Goal: Task Accomplishment & Management: Complete application form

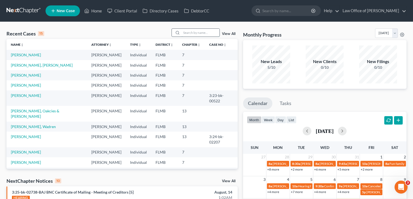
click at [190, 30] on input "search" at bounding box center [200, 33] width 38 height 8
type input "hyde"
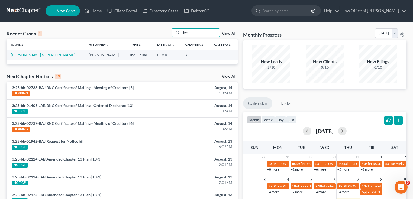
click at [22, 56] on link "[PERSON_NAME] & [PERSON_NAME]" at bounding box center [43, 55] width 64 height 5
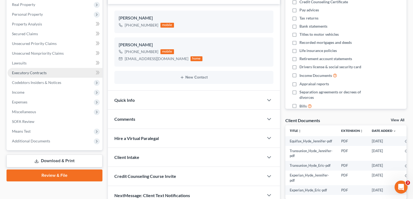
scroll to position [65, 0]
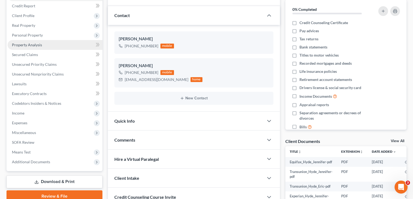
click at [42, 45] on link "Property Analysis" at bounding box center [55, 45] width 95 height 10
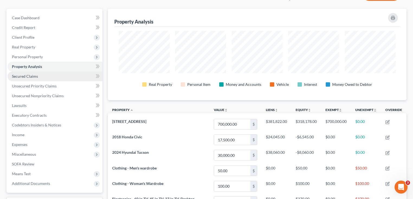
click at [54, 75] on link "Secured Claims" at bounding box center [55, 76] width 95 height 10
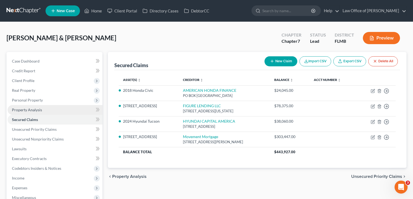
click at [45, 109] on link "Property Analysis" at bounding box center [55, 110] width 95 height 10
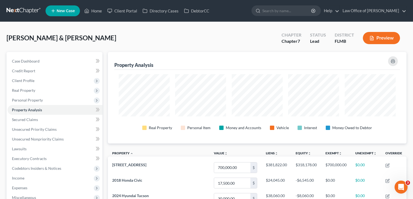
scroll to position [270616, 270409]
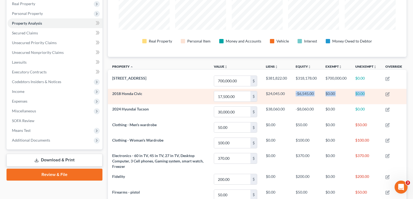
drag, startPoint x: 369, startPoint y: 94, endPoint x: 292, endPoint y: 91, distance: 77.0
click at [292, 91] on tr "2018 Honda Civic 17,500.00 $ $24,045.00 -$6,545.00 $0.00 $0.00" at bounding box center [257, 96] width 298 height 15
click at [292, 91] on td "-$6,545.00" at bounding box center [306, 96] width 30 height 15
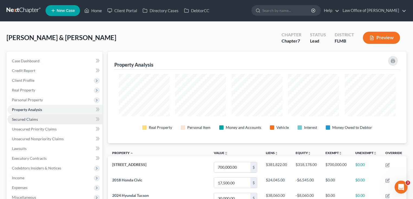
click at [29, 118] on span "Secured Claims" at bounding box center [25, 119] width 26 height 5
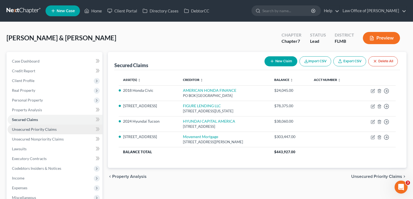
click at [31, 130] on span "Unsecured Priority Claims" at bounding box center [34, 129] width 45 height 5
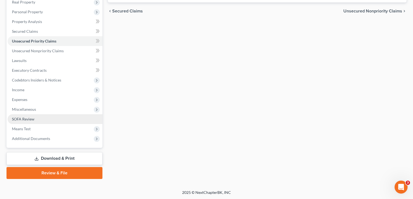
click at [29, 120] on span "SOFA Review" at bounding box center [23, 119] width 22 height 5
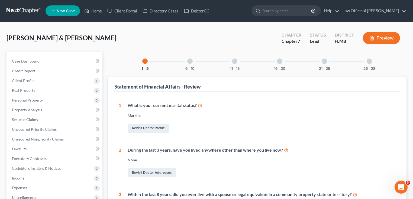
click at [280, 60] on div at bounding box center [279, 60] width 5 height 5
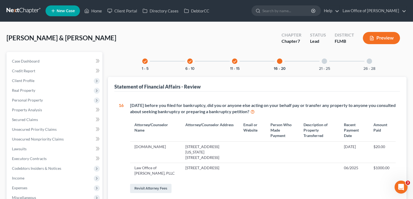
click at [322, 62] on div at bounding box center [323, 60] width 5 height 5
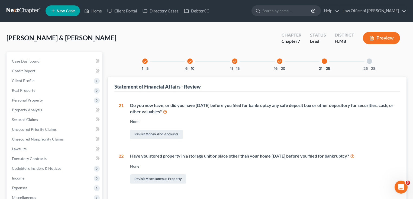
click at [374, 61] on div "26 - 28" at bounding box center [369, 61] width 18 height 18
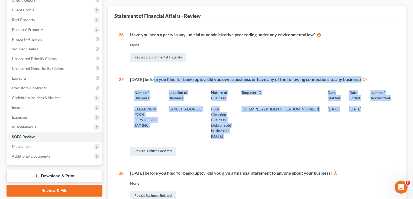
drag, startPoint x: 153, startPoint y: 78, endPoint x: 365, endPoint y: 118, distance: 215.8
click at [365, 118] on div "[DATE] before you filed for bankruptcy, did you own a business or have any of t…" at bounding box center [259, 116] width 272 height 81
click at [366, 118] on td at bounding box center [381, 122] width 30 height 37
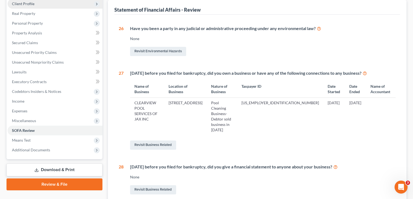
scroll to position [6, 0]
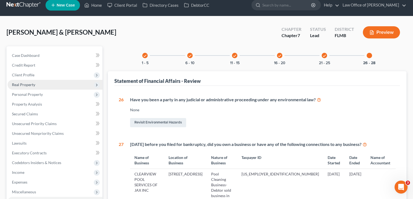
click at [34, 86] on span "Real Property" at bounding box center [23, 84] width 23 height 5
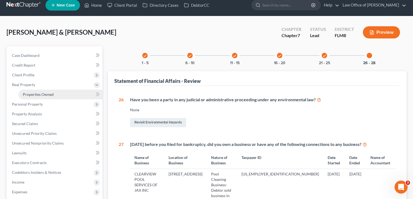
click at [37, 93] on span "Properties Owned" at bounding box center [38, 94] width 31 height 5
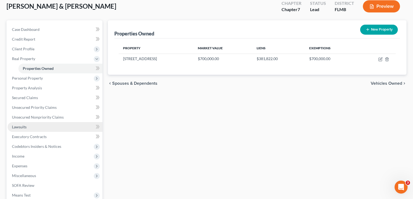
scroll to position [87, 0]
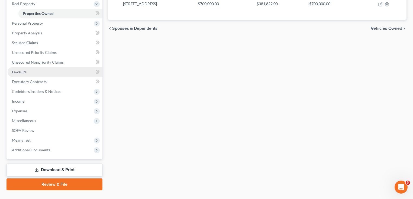
click at [40, 72] on link "Lawsuits" at bounding box center [55, 72] width 95 height 10
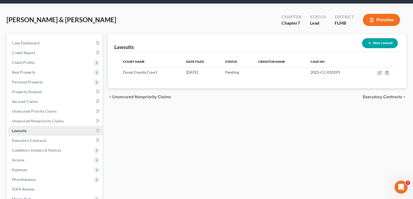
scroll to position [43, 0]
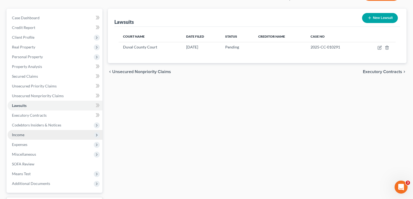
click at [21, 135] on span "Income" at bounding box center [18, 134] width 12 height 5
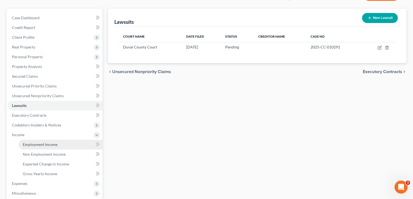
click at [30, 142] on link "Employment Income" at bounding box center [60, 145] width 84 height 10
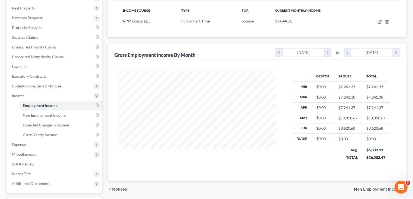
scroll to position [108, 0]
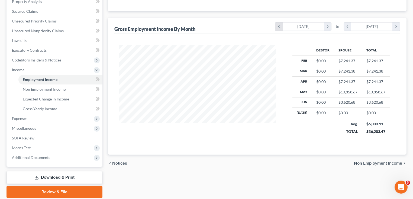
click at [279, 27] on icon "chevron_left" at bounding box center [278, 26] width 7 height 8
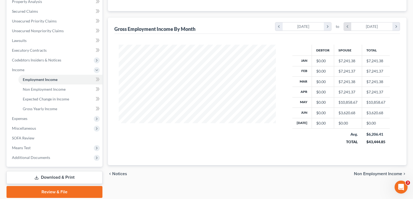
click at [349, 26] on icon "chevron_left" at bounding box center [347, 26] width 7 height 8
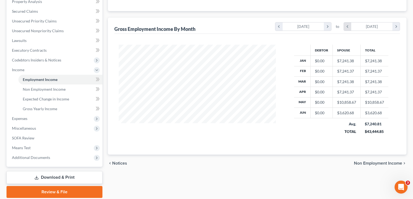
scroll to position [270611, 270540]
click at [46, 91] on span "Non Employment Income" at bounding box center [44, 89] width 43 height 5
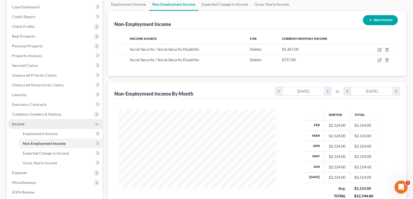
scroll to position [87, 0]
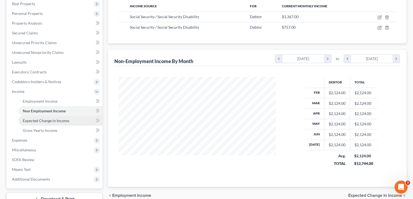
click at [32, 119] on span "Expected Change in Income" at bounding box center [46, 120] width 46 height 5
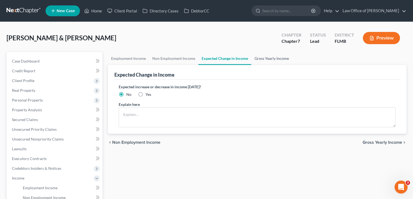
click at [252, 59] on link "Gross Yearly Income" at bounding box center [271, 58] width 41 height 13
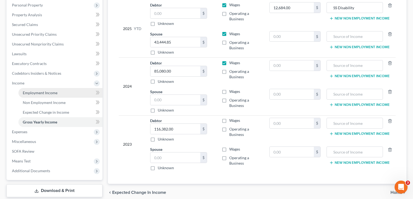
scroll to position [127, 0]
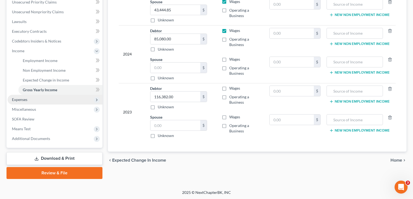
click at [15, 103] on span "Expenses" at bounding box center [55, 100] width 95 height 10
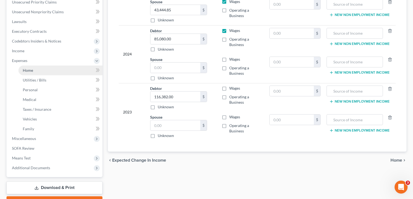
click at [35, 69] on link "Home" at bounding box center [60, 71] width 84 height 10
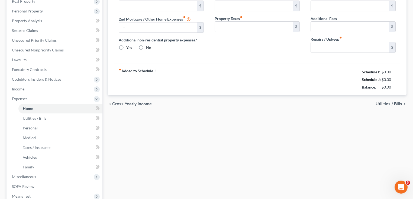
type input "2,049.00"
type input "878.00"
radio input "true"
type input "0.00"
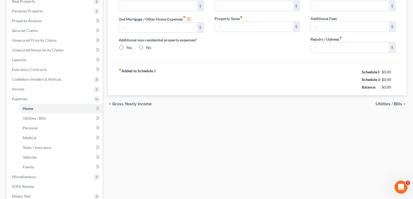
type input "120.00"
type input "0.00"
type input "400.00"
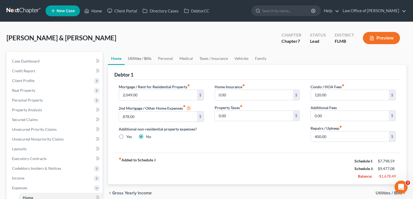
click at [147, 55] on link "Utilities / Bills" at bounding box center [140, 58] width 30 height 13
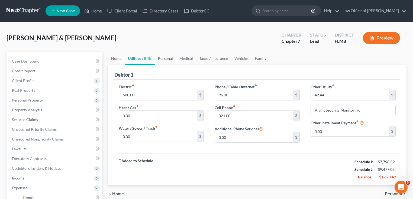
click at [170, 60] on link "Personal" at bounding box center [165, 58] width 21 height 13
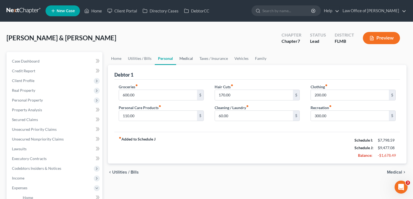
click at [189, 58] on link "Medical" at bounding box center [186, 58] width 20 height 13
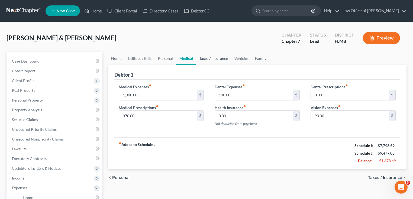
click at [210, 57] on link "Taxes / Insurance" at bounding box center [213, 58] width 35 height 13
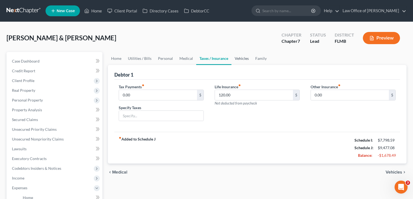
click at [234, 55] on link "Vehicles" at bounding box center [241, 58] width 21 height 13
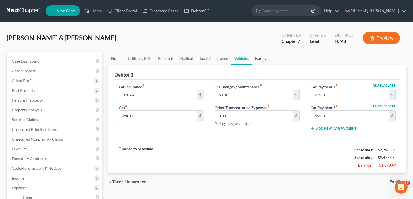
click at [264, 60] on link "Family" at bounding box center [260, 58] width 18 height 13
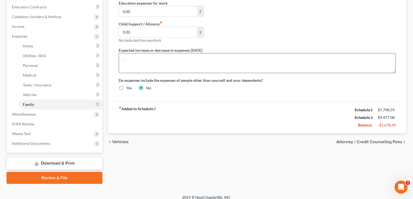
scroll to position [92, 0]
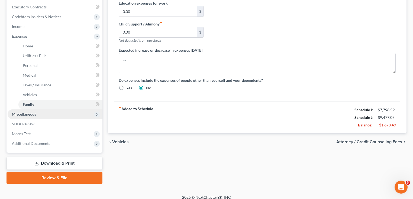
click at [31, 115] on span "Miscellaneous" at bounding box center [24, 114] width 24 height 5
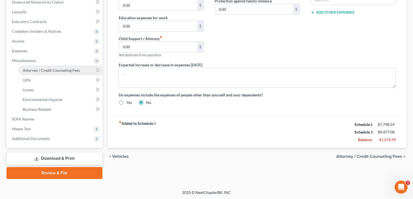
click at [38, 69] on span "Attorney / Credit Counseling Fees" at bounding box center [51, 70] width 57 height 5
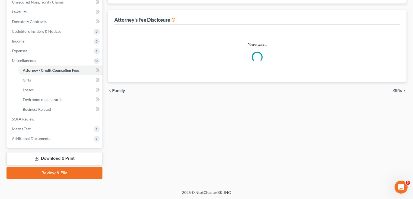
select select "0"
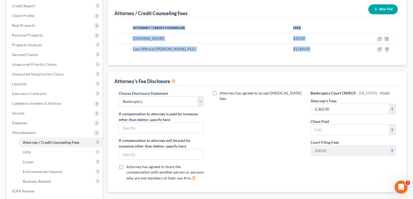
drag, startPoint x: 324, startPoint y: 50, endPoint x: 131, endPoint y: 21, distance: 195.2
click at [131, 21] on div "Attorney / Credit Counselor Fees [DOMAIN_NAME] $20.00 Law Office of [PERSON_NAM…" at bounding box center [256, 41] width 285 height 47
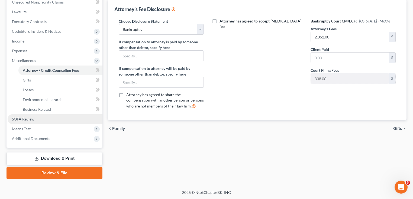
click at [35, 117] on link "SOFA Review" at bounding box center [55, 119] width 95 height 10
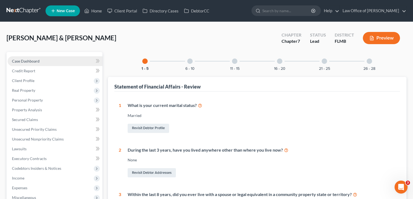
click at [35, 58] on link "Case Dashboard" at bounding box center [55, 61] width 95 height 10
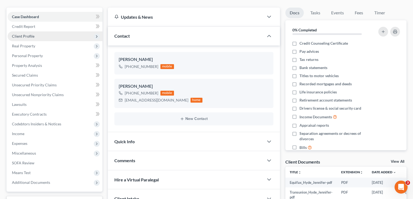
scroll to position [43, 0]
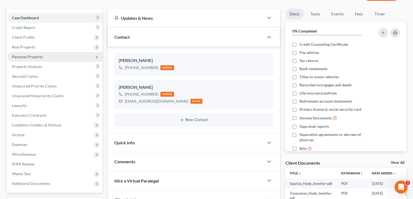
click at [43, 59] on span "Personal Property" at bounding box center [55, 57] width 95 height 10
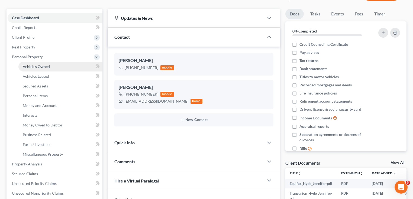
click at [48, 67] on span "Vehicles Owned" at bounding box center [36, 66] width 27 height 5
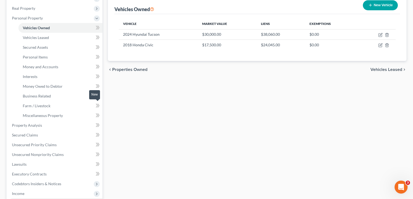
scroll to position [152, 0]
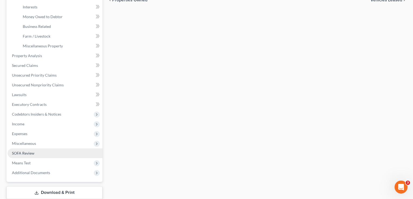
click at [29, 151] on span "SOFA Review" at bounding box center [23, 153] width 22 height 5
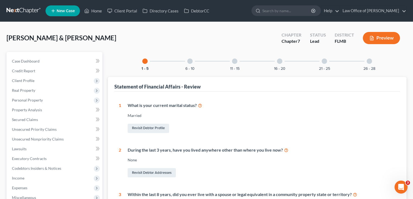
click at [282, 61] on div "16 - 20" at bounding box center [279, 61] width 18 height 18
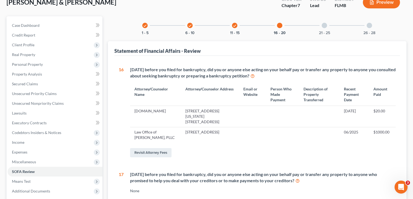
scroll to position [152, 0]
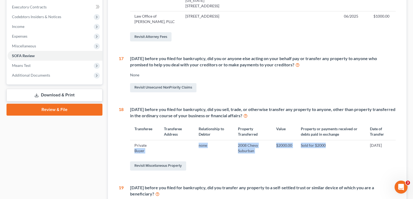
drag, startPoint x: 328, startPoint y: 144, endPoint x: 148, endPoint y: 142, distance: 180.0
click at [148, 142] on tr "Private Buyer none 2008 Chevy Suburban $2000.00 Sold for $2000 [DATE]" at bounding box center [262, 148] width 265 height 16
click at [148, 142] on td "Private Buyer" at bounding box center [145, 148] width 30 height 16
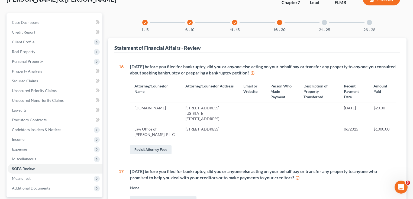
scroll to position [17, 0]
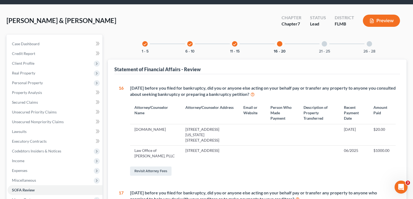
click at [369, 46] on div "26 - 28" at bounding box center [369, 44] width 18 height 18
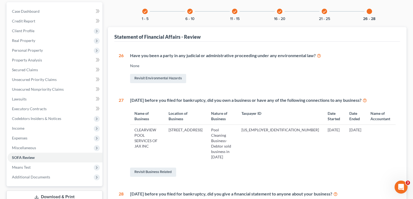
scroll to position [6, 0]
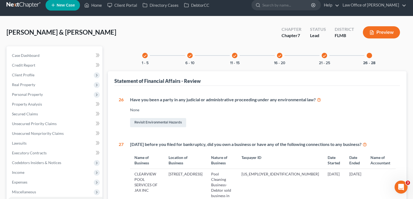
click at [325, 59] on div "check 21 - 25" at bounding box center [324, 55] width 18 height 18
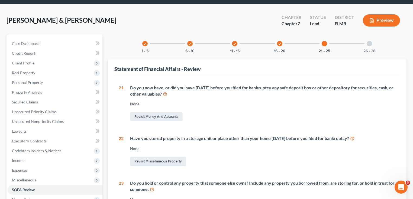
scroll to position [0, 0]
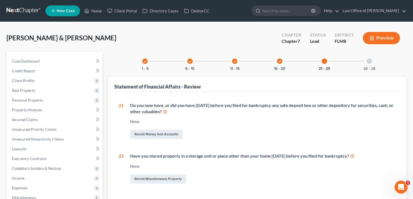
click at [276, 65] on div "check 16 - 20" at bounding box center [279, 61] width 18 height 18
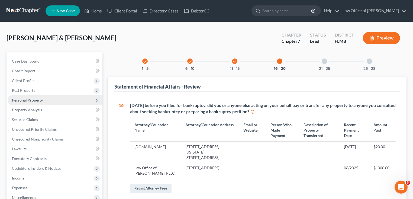
click at [39, 102] on span "Personal Property" at bounding box center [27, 100] width 31 height 5
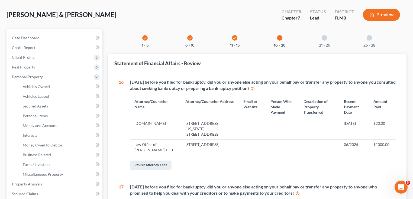
scroll to position [65, 0]
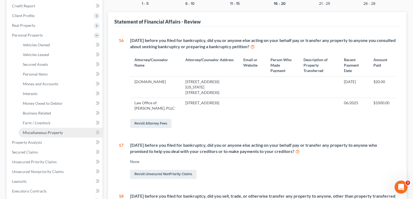
click at [43, 133] on span "Miscellaneous Property" at bounding box center [43, 132] width 40 height 5
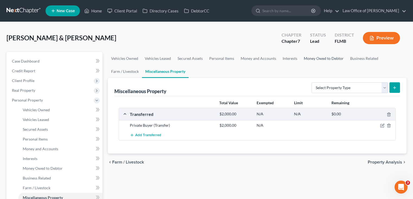
click at [337, 60] on link "Money Owed to Debtor" at bounding box center [323, 58] width 46 height 13
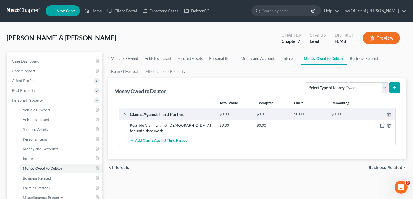
click at [22, 9] on link at bounding box center [23, 11] width 35 height 10
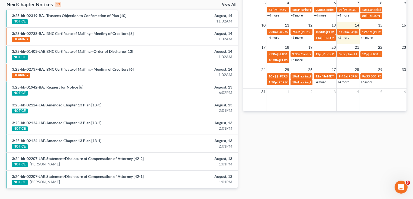
scroll to position [145, 0]
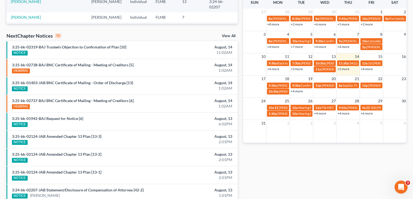
click at [370, 67] on link "+4 more" at bounding box center [366, 69] width 12 height 4
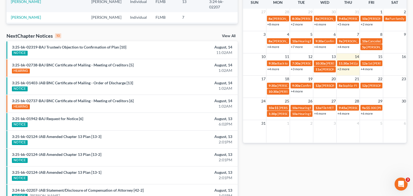
click at [371, 153] on div "Monthly Progress Bankruptcy Bankruptcy August 2025 July 2025 June 2025 May 2025…" at bounding box center [324, 55] width 169 height 345
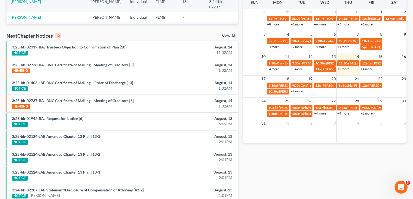
click at [346, 113] on link "+4 more" at bounding box center [343, 113] width 12 height 4
drag, startPoint x: 349, startPoint y: 174, endPoint x: 353, endPoint y: 171, distance: 5.4
click at [349, 174] on div "Monthly Progress Bankruptcy Bankruptcy August 2025 July 2025 June 2025 May 2025…" at bounding box center [324, 55] width 169 height 345
click at [367, 113] on link "+6 more" at bounding box center [366, 113] width 12 height 4
click at [342, 112] on link "+4 more" at bounding box center [343, 113] width 12 height 4
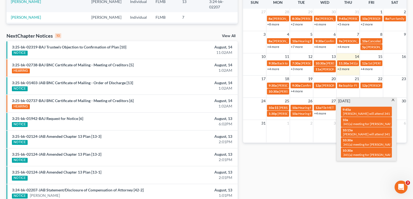
click at [323, 175] on div "Monthly Progress Bankruptcy Bankruptcy August 2025 July 2025 June 2025 May 2025…" at bounding box center [324, 55] width 169 height 345
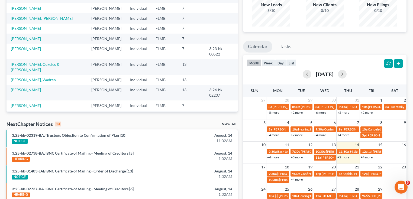
scroll to position [0, 0]
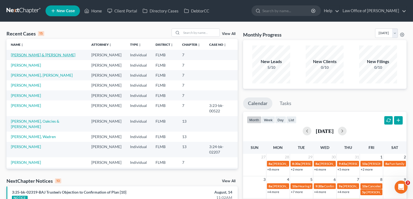
click at [33, 55] on link "[PERSON_NAME] & [PERSON_NAME]" at bounding box center [43, 55] width 64 height 5
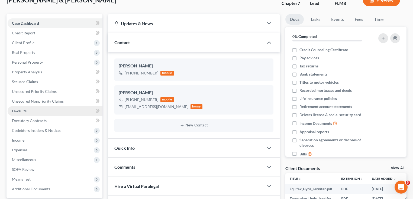
scroll to position [87, 0]
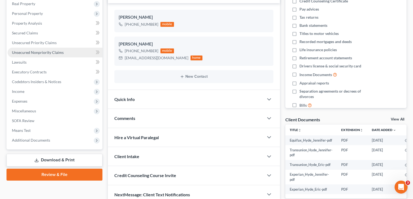
click at [47, 52] on span "Unsecured Nonpriority Claims" at bounding box center [38, 52] width 52 height 5
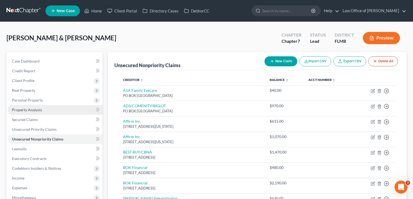
click at [37, 112] on link "Property Analysis" at bounding box center [55, 110] width 95 height 10
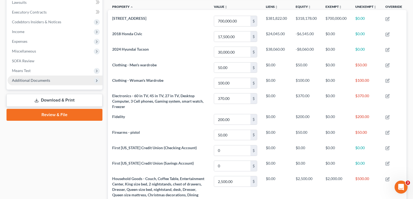
scroll to position [109, 0]
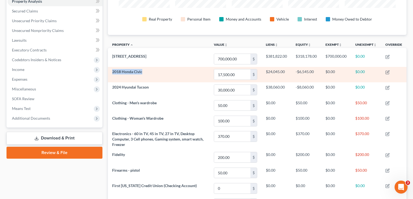
drag, startPoint x: 147, startPoint y: 75, endPoint x: 111, endPoint y: 68, distance: 36.8
click at [111, 68] on td "2018 Honda Civic" at bounding box center [159, 74] width 102 height 15
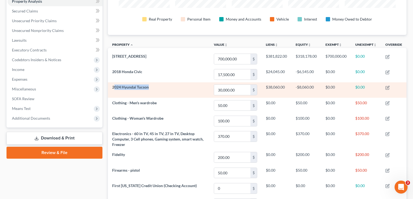
drag, startPoint x: 158, startPoint y: 88, endPoint x: 113, endPoint y: 88, distance: 44.1
click at [113, 88] on td "2024 Hyundai Tucson" at bounding box center [159, 89] width 102 height 15
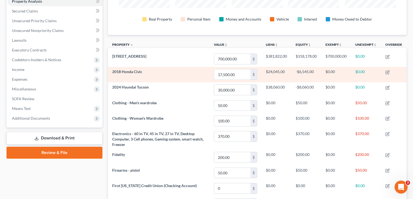
click at [153, 73] on td "2018 Honda Civic" at bounding box center [159, 74] width 102 height 15
drag, startPoint x: 148, startPoint y: 70, endPoint x: 112, endPoint y: 69, distance: 36.3
click at [112, 69] on td "2018 Honda Civic" at bounding box center [159, 74] width 102 height 15
click at [112, 69] on span "2018 Honda Civic" at bounding box center [127, 71] width 30 height 5
drag, startPoint x: 112, startPoint y: 70, endPoint x: 143, endPoint y: 71, distance: 30.9
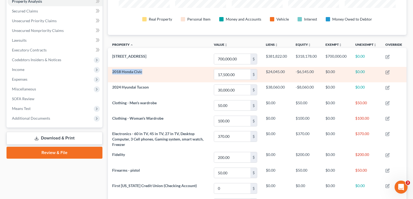
click at [143, 71] on td "2018 Honda Civic" at bounding box center [159, 74] width 102 height 15
drag, startPoint x: 144, startPoint y: 72, endPoint x: 111, endPoint y: 70, distance: 33.1
click at [111, 70] on td "2018 Honda Civic" at bounding box center [159, 74] width 102 height 15
click at [115, 70] on span "2018 Honda Civic" at bounding box center [127, 71] width 30 height 5
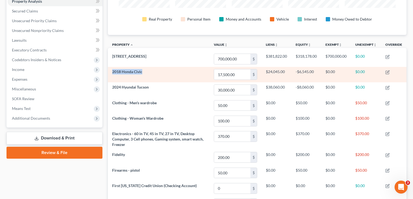
drag, startPoint x: 110, startPoint y: 70, endPoint x: 157, endPoint y: 71, distance: 46.6
click at [157, 71] on td "2018 Honda Civic" at bounding box center [159, 74] width 102 height 15
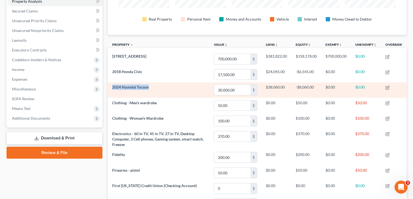
drag, startPoint x: 158, startPoint y: 86, endPoint x: 109, endPoint y: 86, distance: 49.0
click at [109, 86] on td "2024 Hyundai Tucson" at bounding box center [159, 89] width 102 height 15
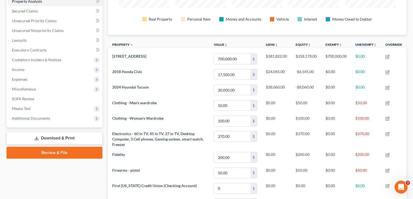
click at [145, 40] on th "Property unfold_more expand_more expand_less" at bounding box center [159, 45] width 102 height 12
click at [186, 42] on th "Property unfold_more expand_more expand_less" at bounding box center [159, 45] width 102 height 12
